Goal: Task Accomplishment & Management: Manage account settings

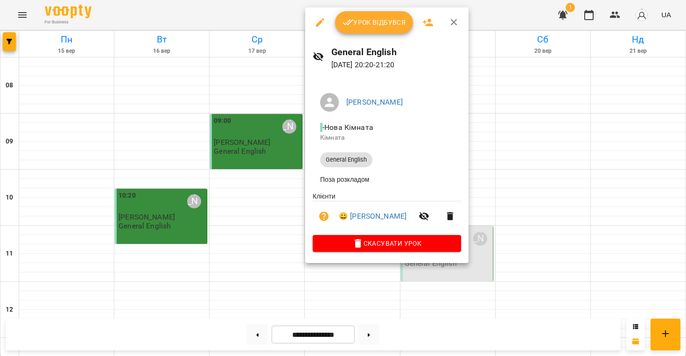
scroll to position [584, 0]
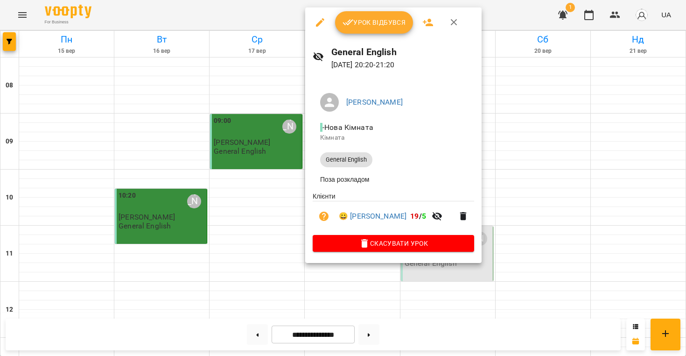
click at [369, 26] on span "Урок відбувся" at bounding box center [374, 22] width 63 height 11
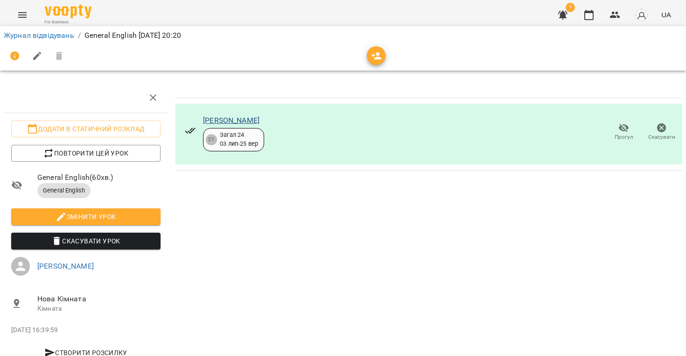
click at [238, 122] on link "[PERSON_NAME]" at bounding box center [231, 120] width 56 height 9
click at [12, 35] on link "Журнал відвідувань" at bounding box center [39, 35] width 71 height 9
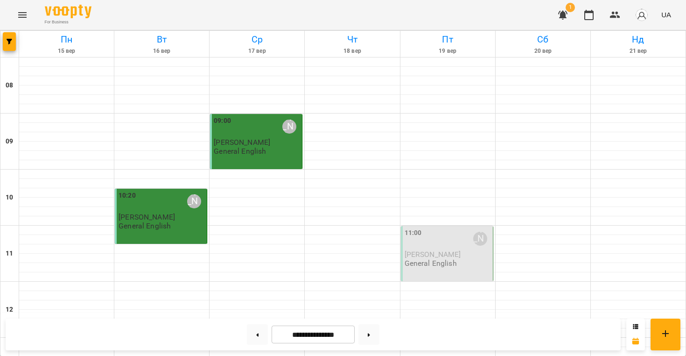
scroll to position [584, 0]
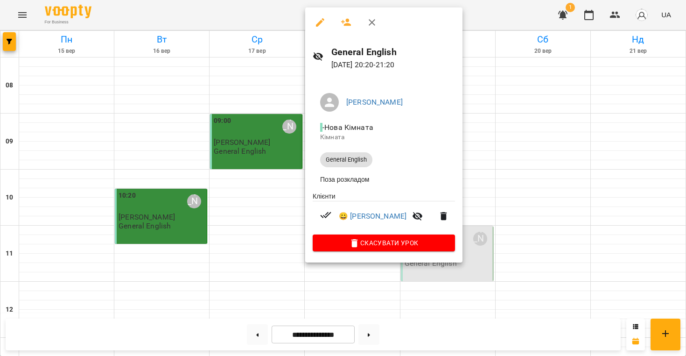
click at [648, 150] on div at bounding box center [343, 178] width 686 height 356
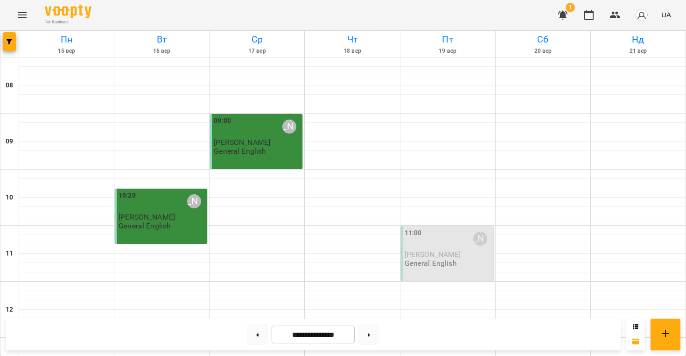
click at [642, 10] on img "button" at bounding box center [641, 14] width 13 height 13
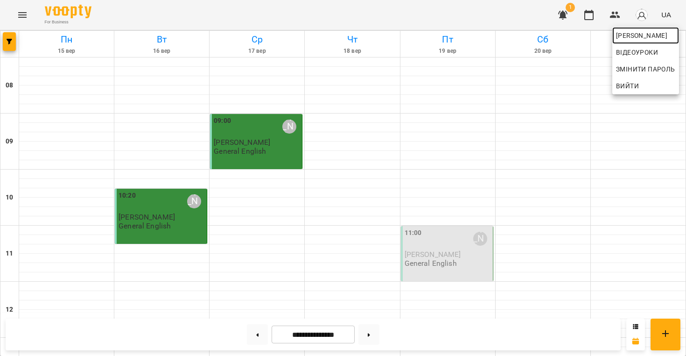
click at [627, 36] on span "[PERSON_NAME]" at bounding box center [645, 35] width 59 height 11
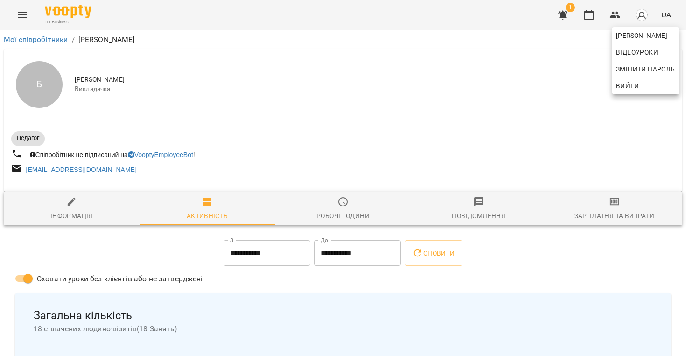
click at [136, 304] on div at bounding box center [343, 178] width 686 height 356
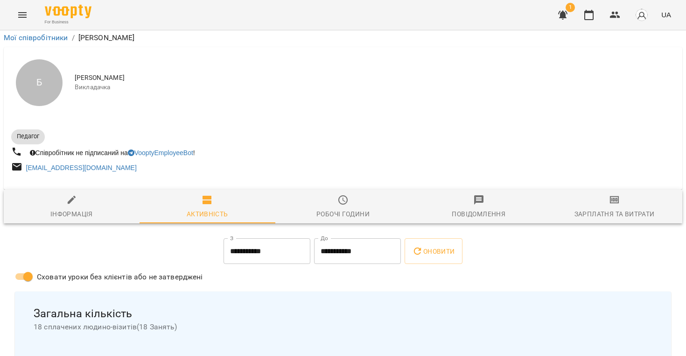
scroll to position [360, 0]
click at [285, 238] on input "**********" at bounding box center [265, 251] width 87 height 26
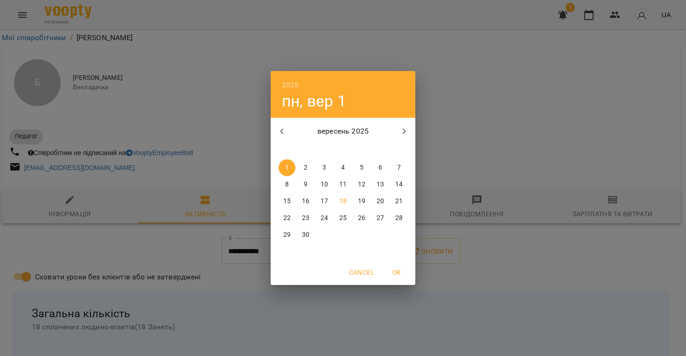
click at [288, 205] on p "15" at bounding box center [286, 201] width 7 height 9
type input "**********"
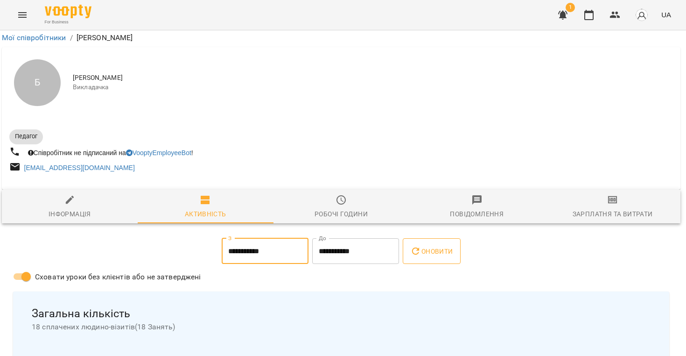
click at [417, 238] on button "Оновити" at bounding box center [431, 251] width 57 height 26
